Goal: Check status: Check status

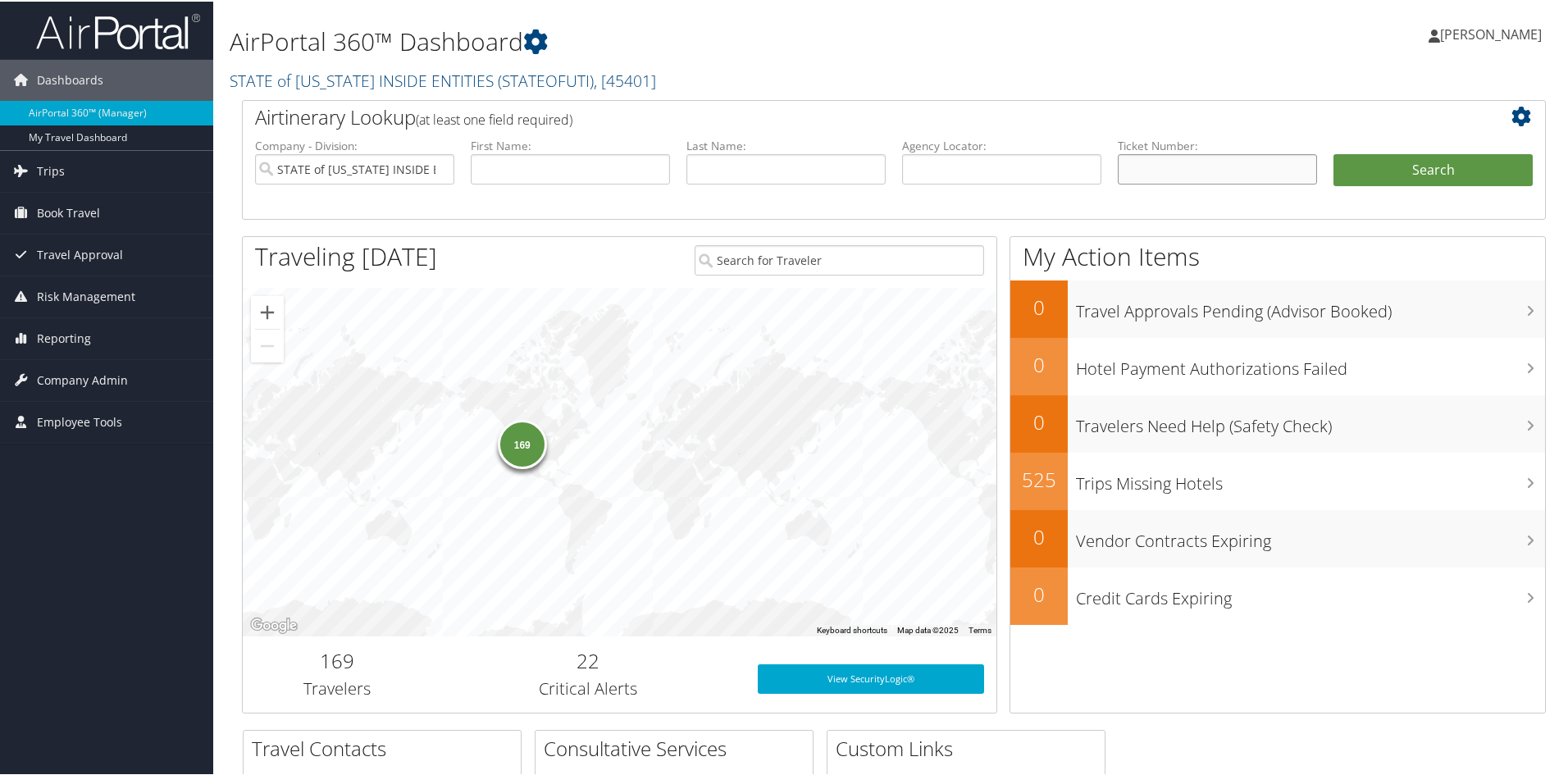
click at [1186, 180] on input "text" at bounding box center [1217, 167] width 199 height 30
paste input "8900897696914"
type input "8900897696914"
click at [1409, 170] on button "Search" at bounding box center [1432, 169] width 199 height 33
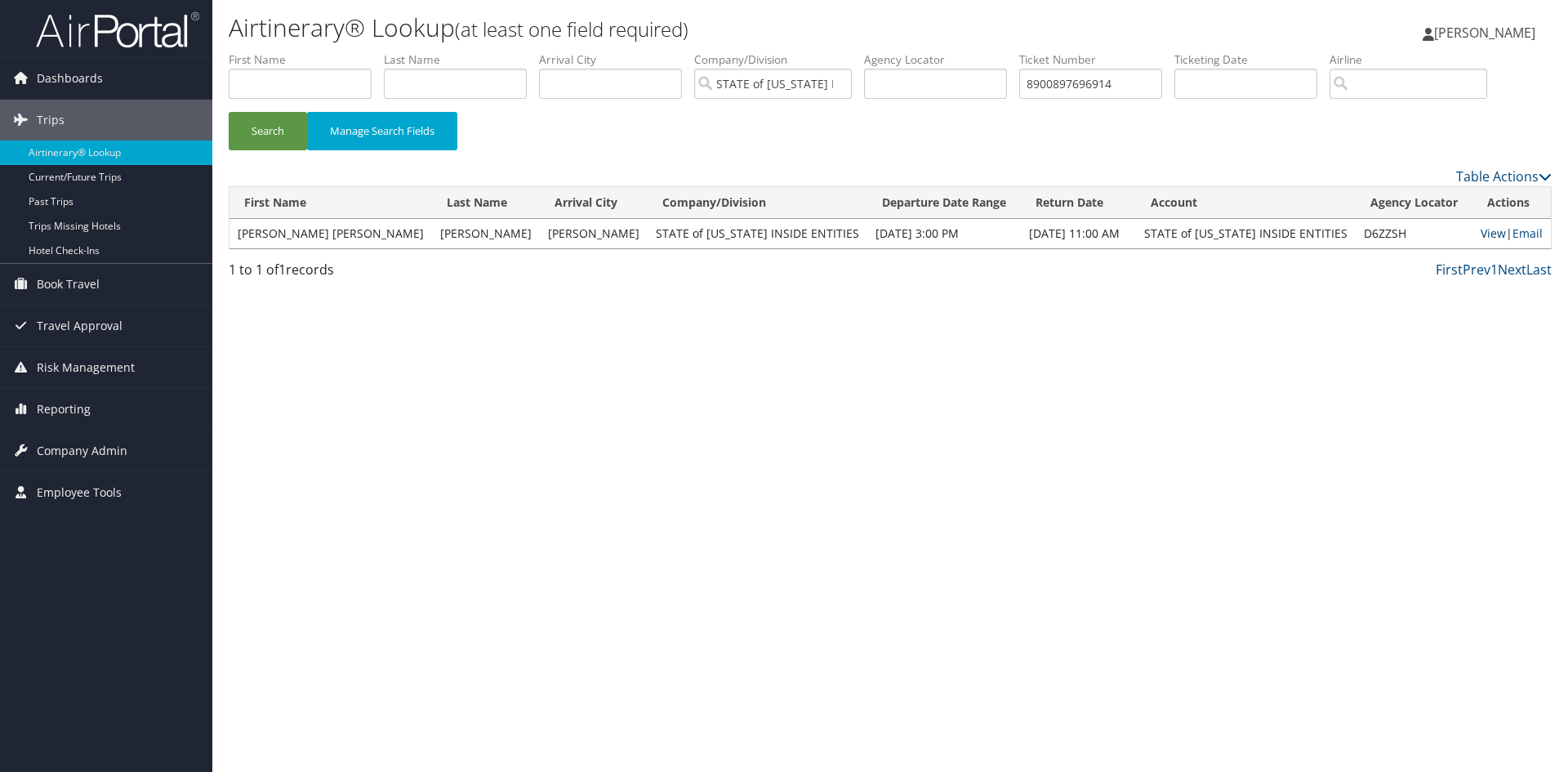
click at [1480, 234] on link "View" at bounding box center [1493, 233] width 26 height 16
drag, startPoint x: 1155, startPoint y: 84, endPoint x: 940, endPoint y: 89, distance: 215.1
click at [940, 51] on ul "First Name Last Name Departure City Arrival City Company/Division STATE of [US_…" at bounding box center [891, 51] width 1323 height 0
paste input "548709"
click at [279, 127] on button "Search" at bounding box center [268, 131] width 78 height 38
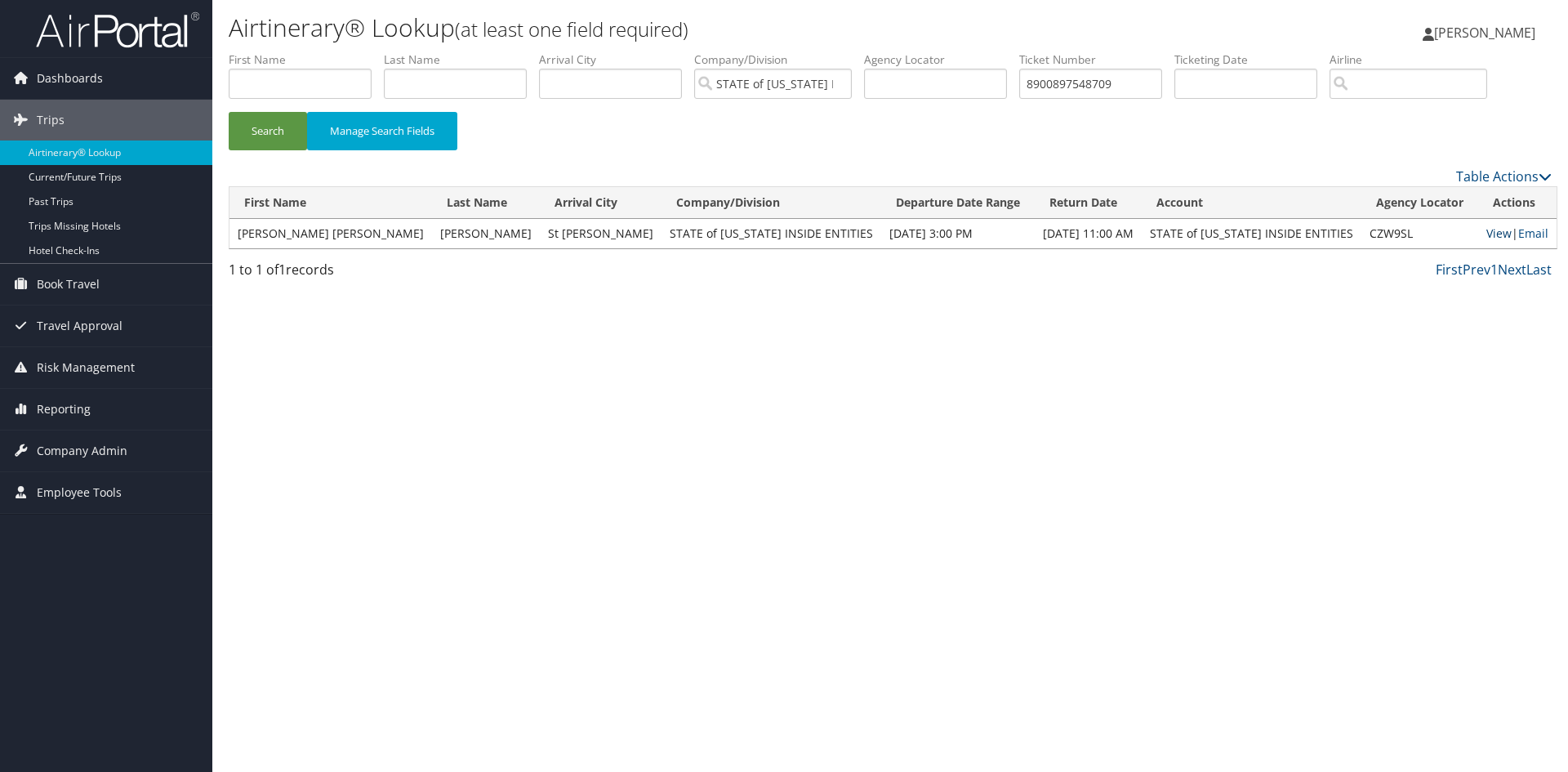
click at [1486, 235] on link "View" at bounding box center [1499, 233] width 26 height 16
drag, startPoint x: 1136, startPoint y: 84, endPoint x: 1031, endPoint y: 89, distance: 105.1
click at [1031, 89] on input "8900897548709" at bounding box center [1091, 83] width 143 height 30
paste input "34367"
type input "8900897534367"
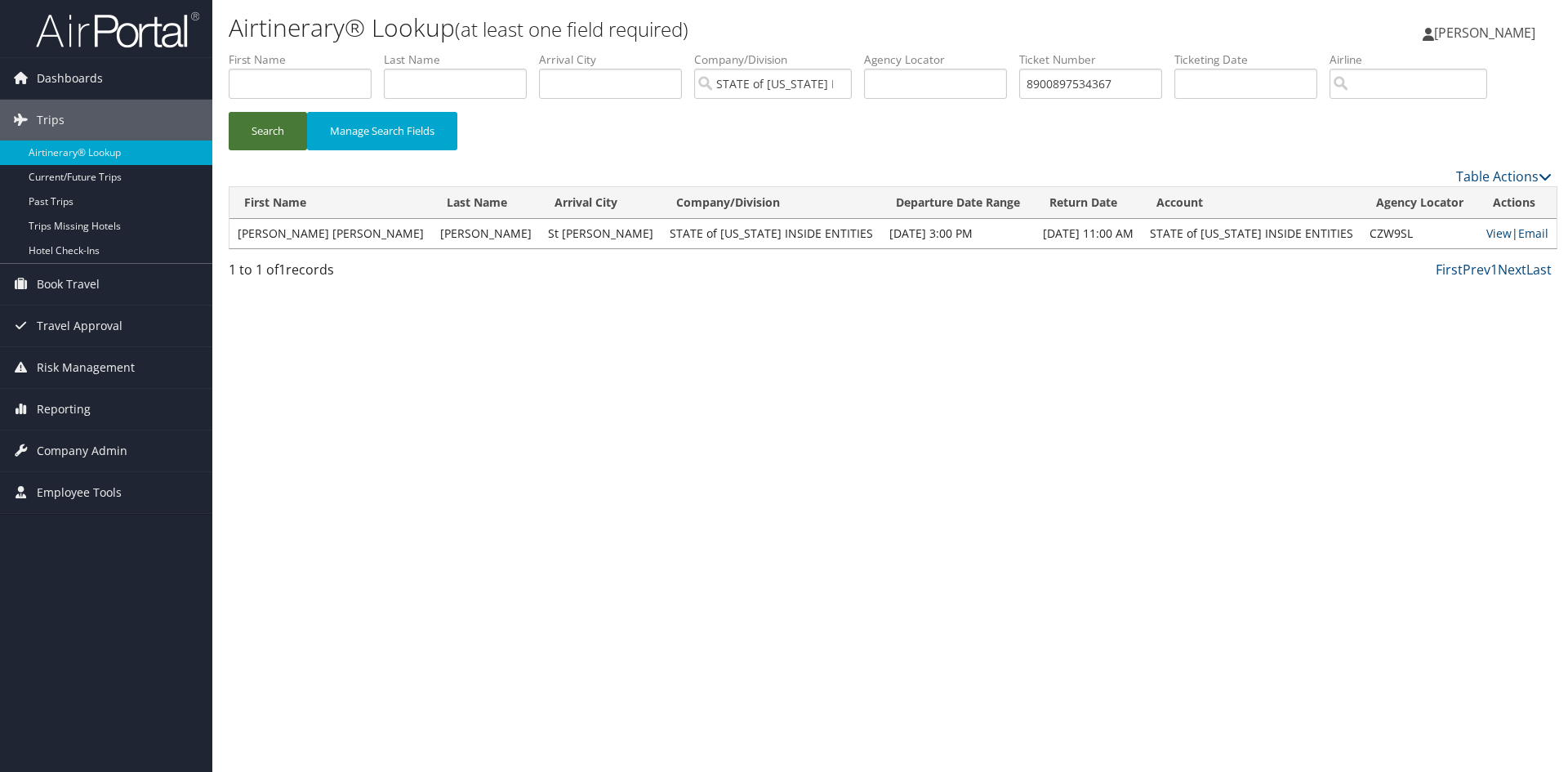
click at [267, 120] on button "Search" at bounding box center [268, 131] width 78 height 38
click at [1480, 235] on link "View" at bounding box center [1493, 233] width 26 height 16
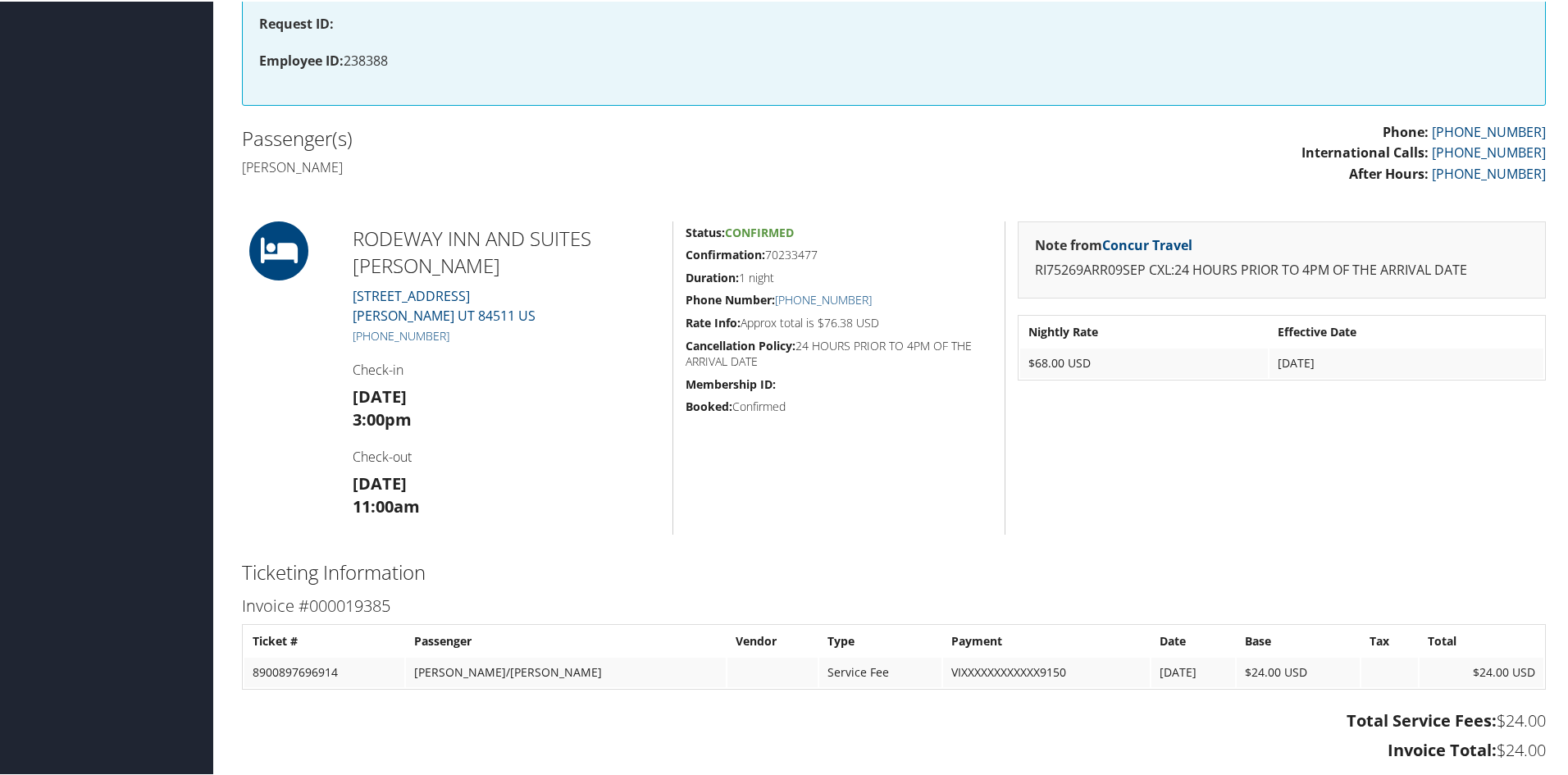
scroll to position [573, 0]
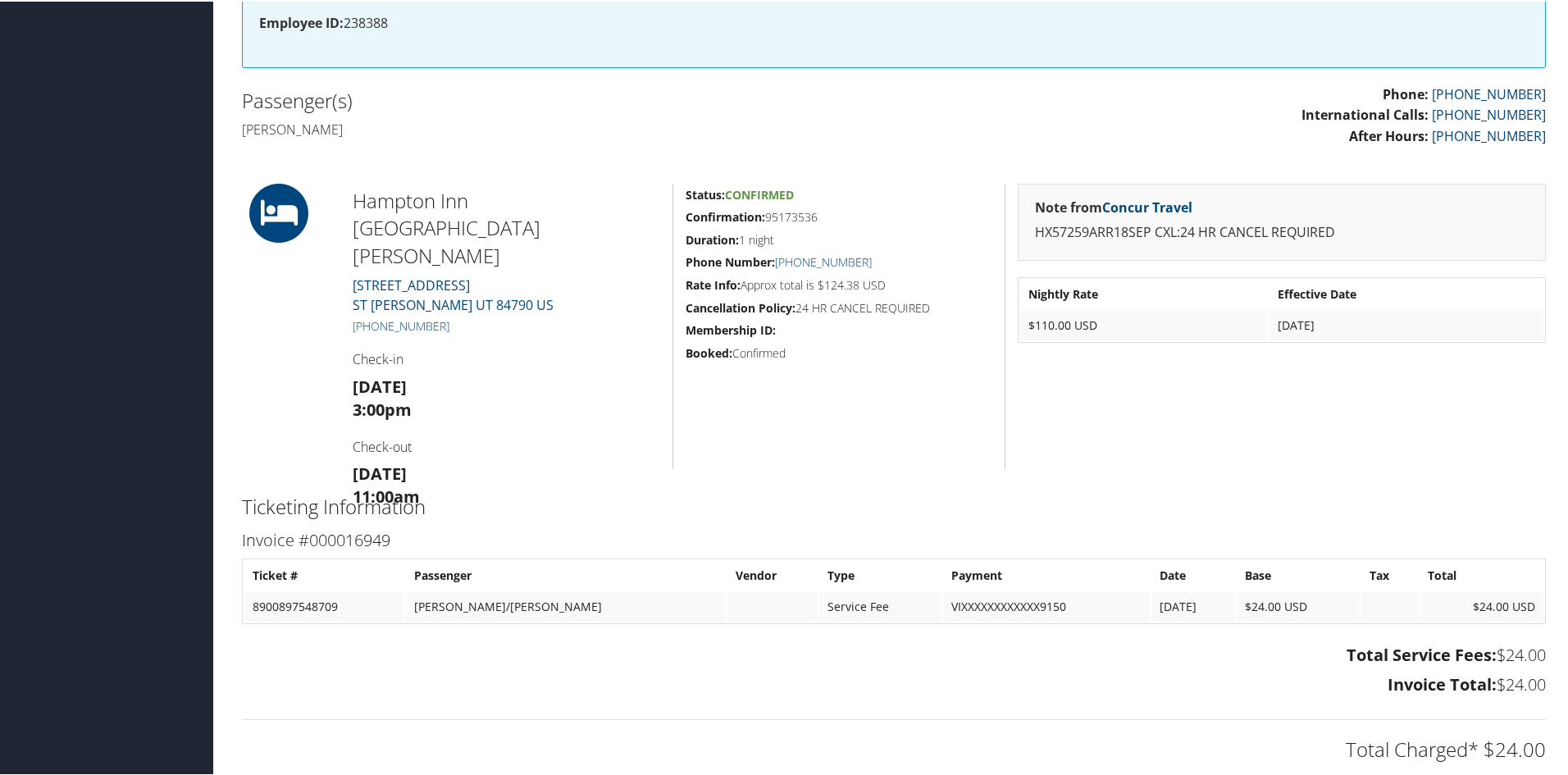
scroll to position [573, 0]
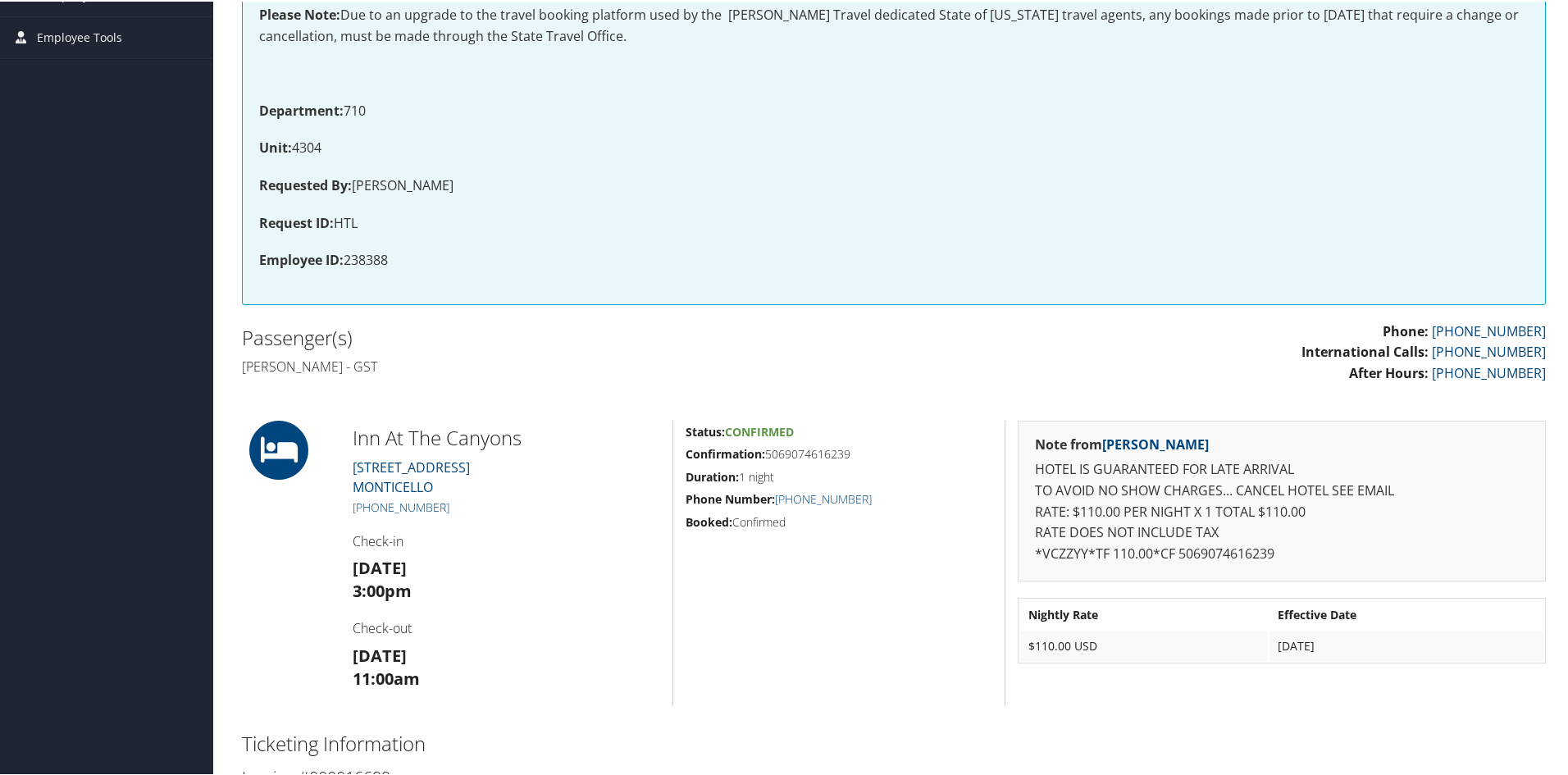
scroll to position [492, 0]
